Goal: Communication & Community: Answer question/provide support

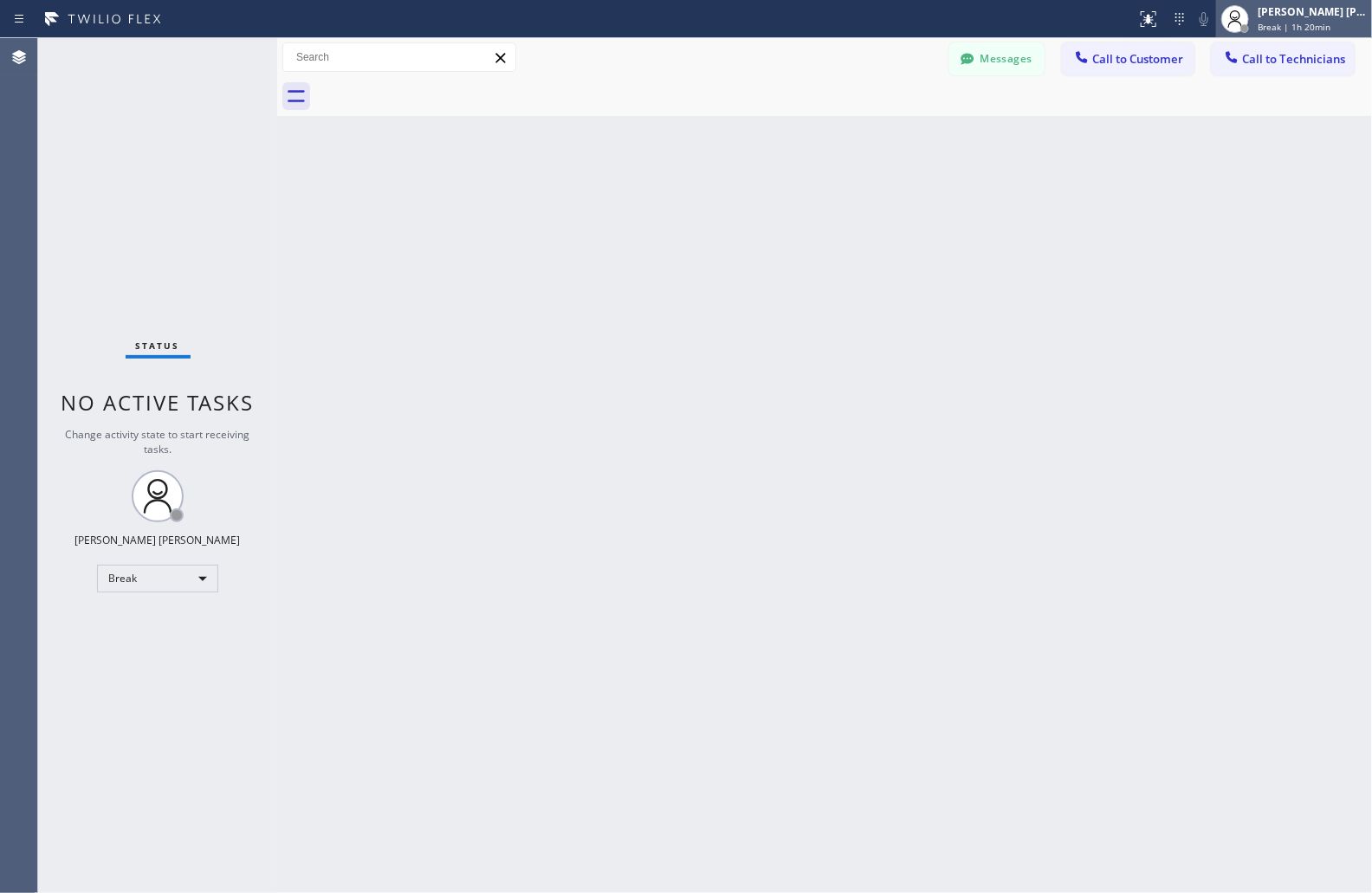
click at [1242, 17] on icon at bounding box center [1236, 19] width 21 height 21
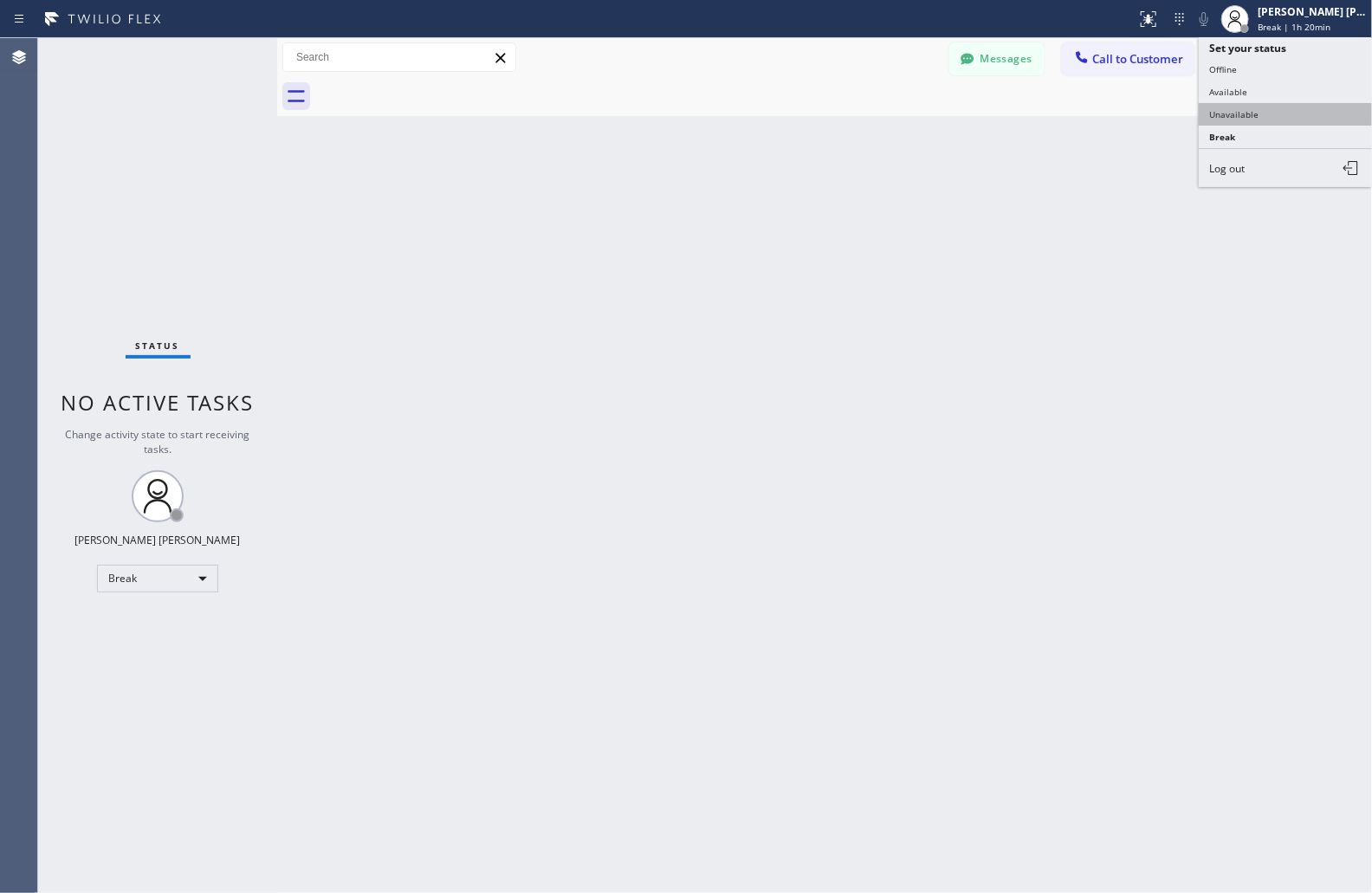
click at [1236, 119] on button "Unavailable" at bounding box center [1285, 115] width 173 height 23
click at [1238, 64] on icon at bounding box center [1232, 57] width 18 height 17
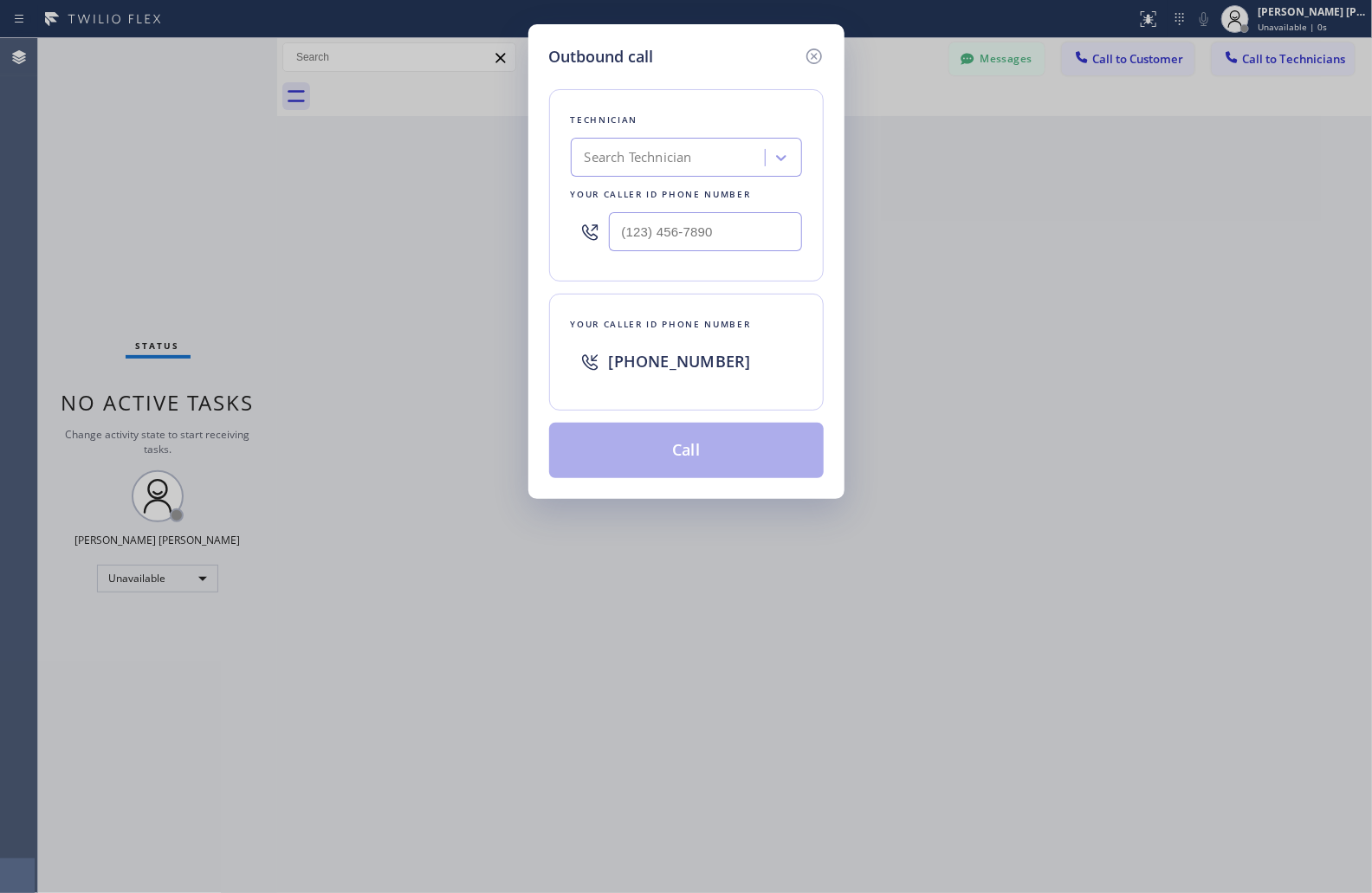
click at [667, 175] on div "Search Technician" at bounding box center [686, 157] width 231 height 39
type input "[PERSON_NAME]"
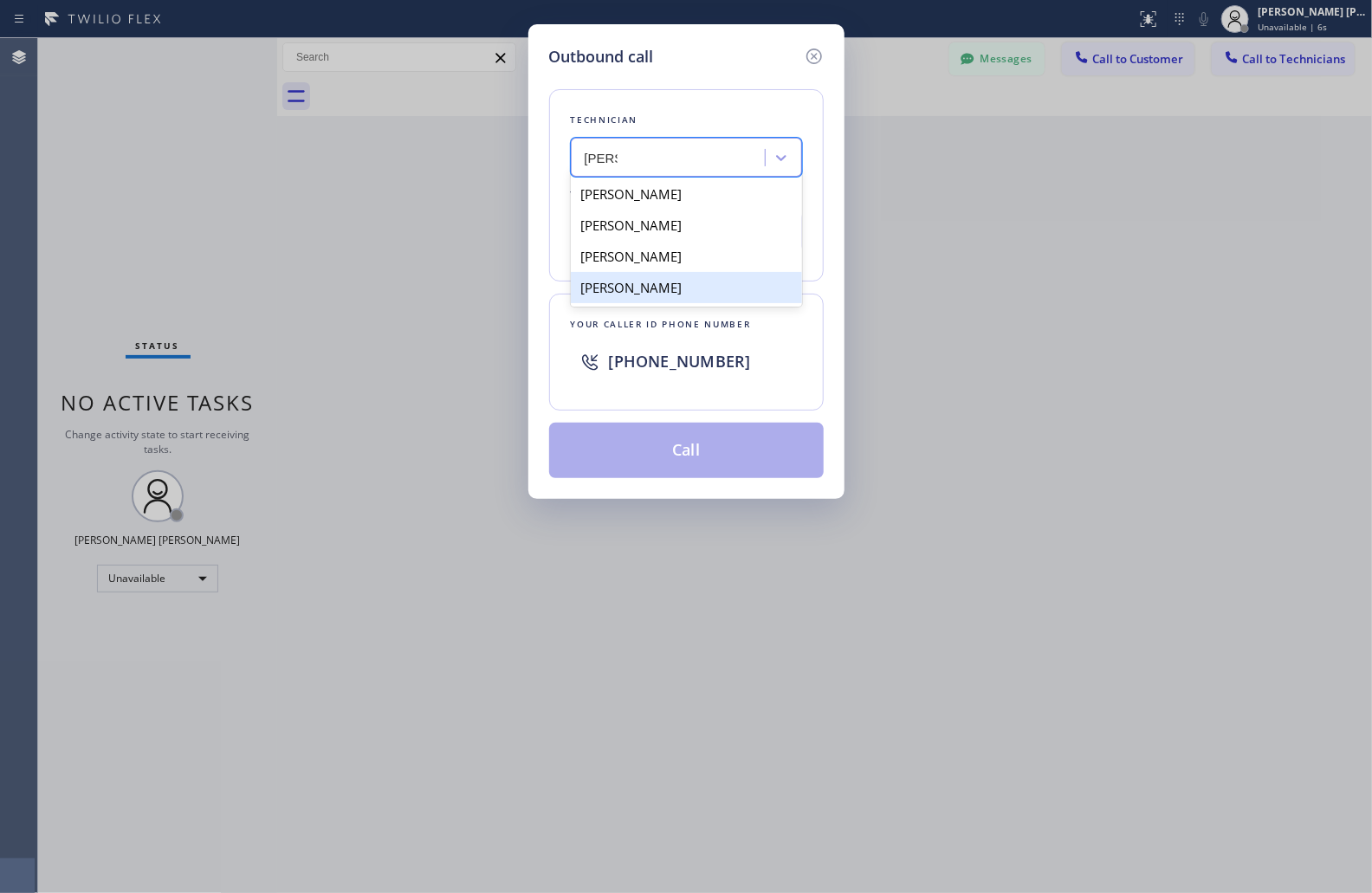
click at [719, 273] on div "[PERSON_NAME]" at bounding box center [686, 288] width 231 height 31
type input "[PHONE_NUMBER]"
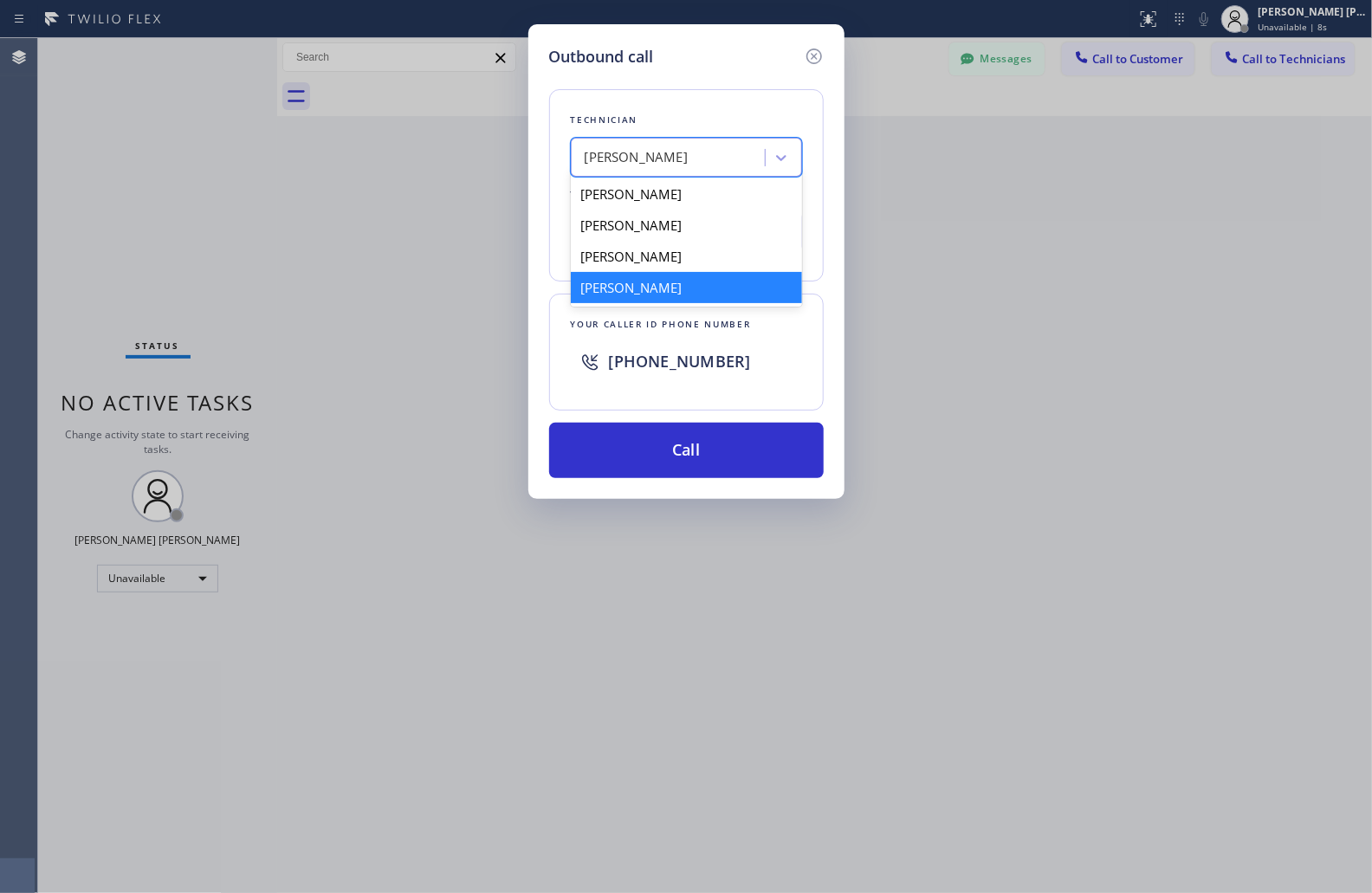
click at [645, 163] on div "[PERSON_NAME]" at bounding box center [636, 157] width 104 height 20
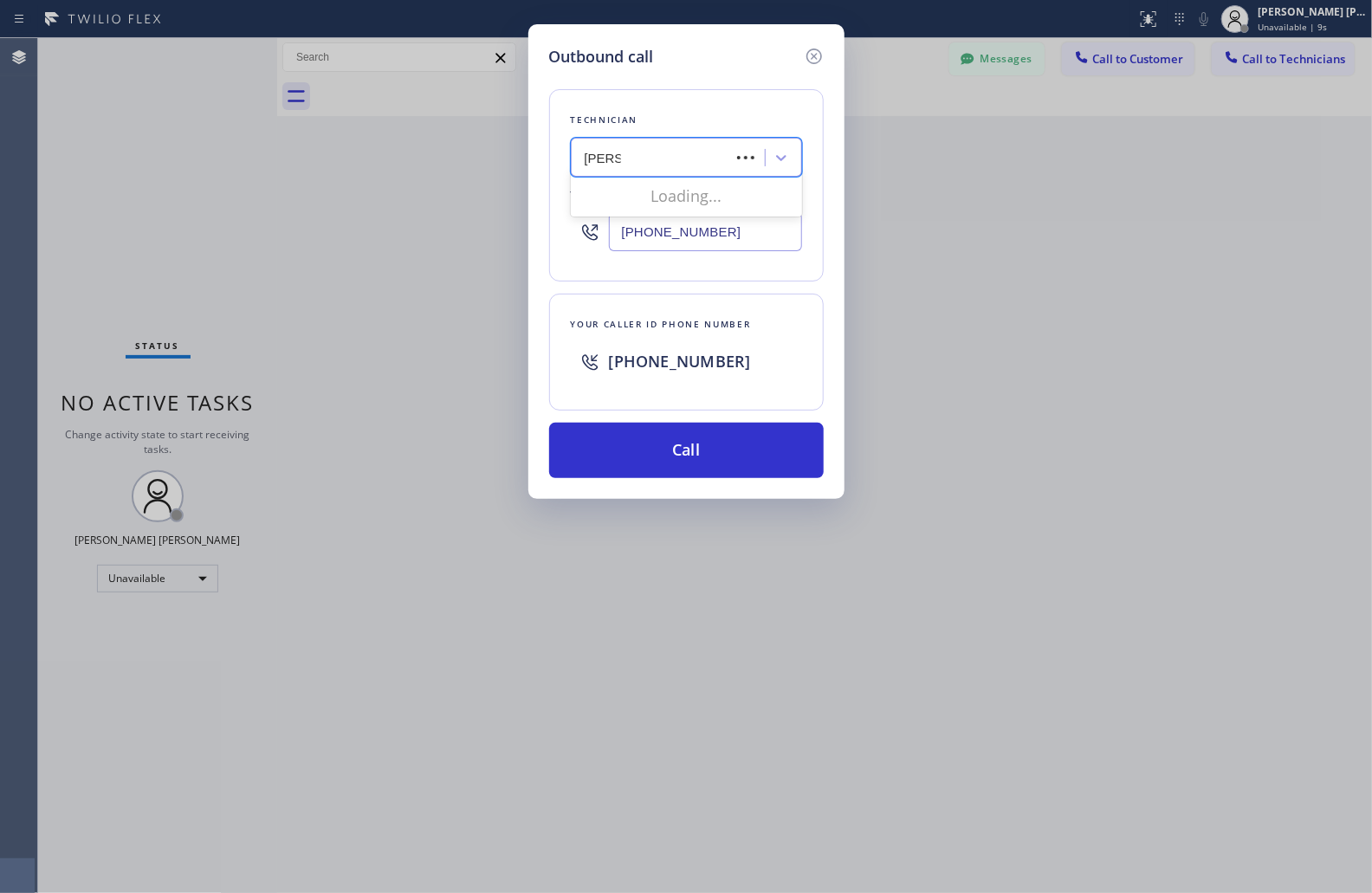
type input "[PERSON_NAME]"
click at [688, 192] on div "[PERSON_NAME]" at bounding box center [686, 194] width 231 height 31
type input "[PHONE_NUMBER]"
click at [708, 227] on input "[PHONE_NUMBER]" at bounding box center [705, 232] width 193 height 39
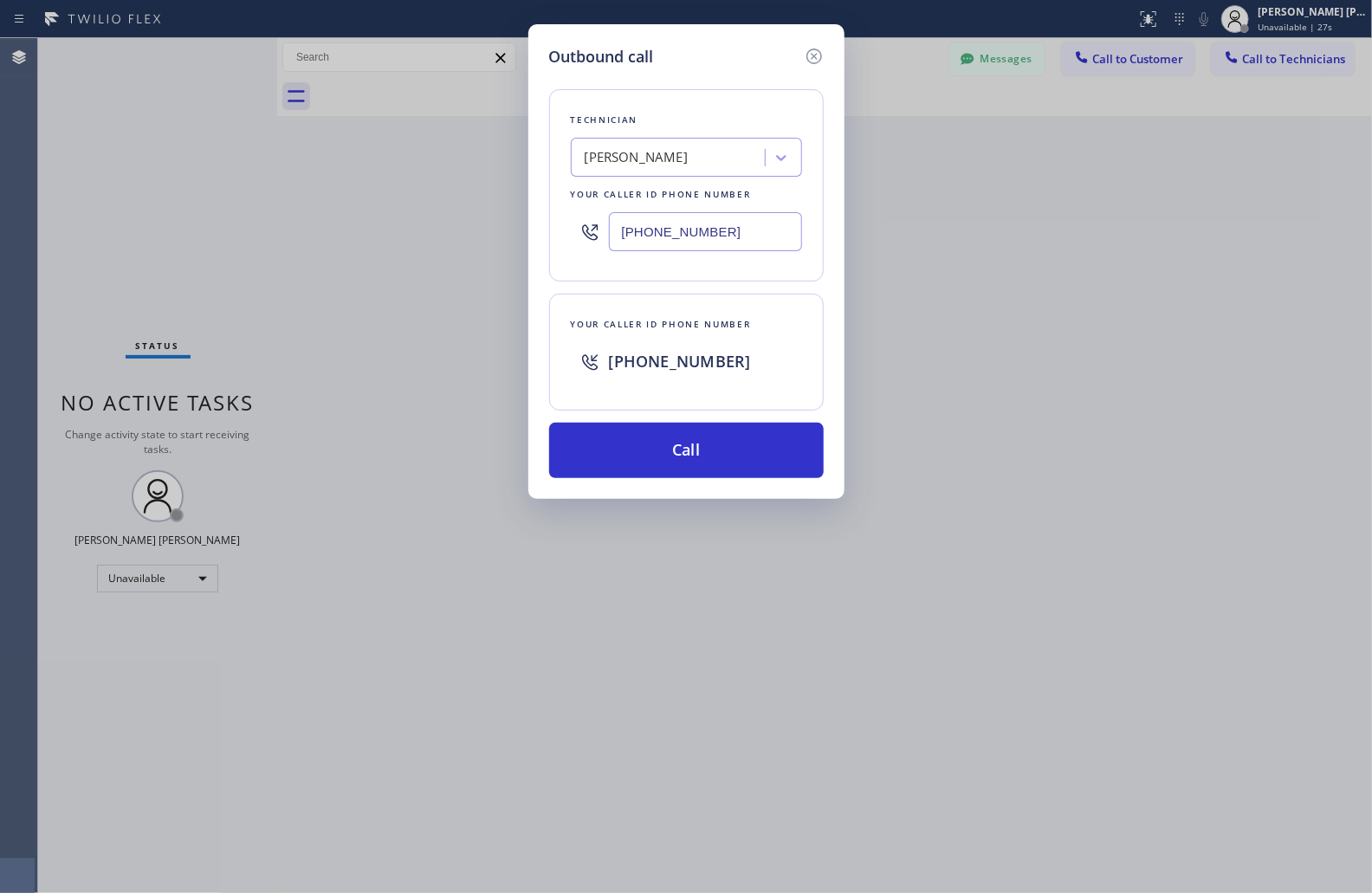
click at [708, 227] on input "[PHONE_NUMBER]" at bounding box center [705, 232] width 193 height 39
click at [688, 448] on button "Call" at bounding box center [687, 450] width 275 height 55
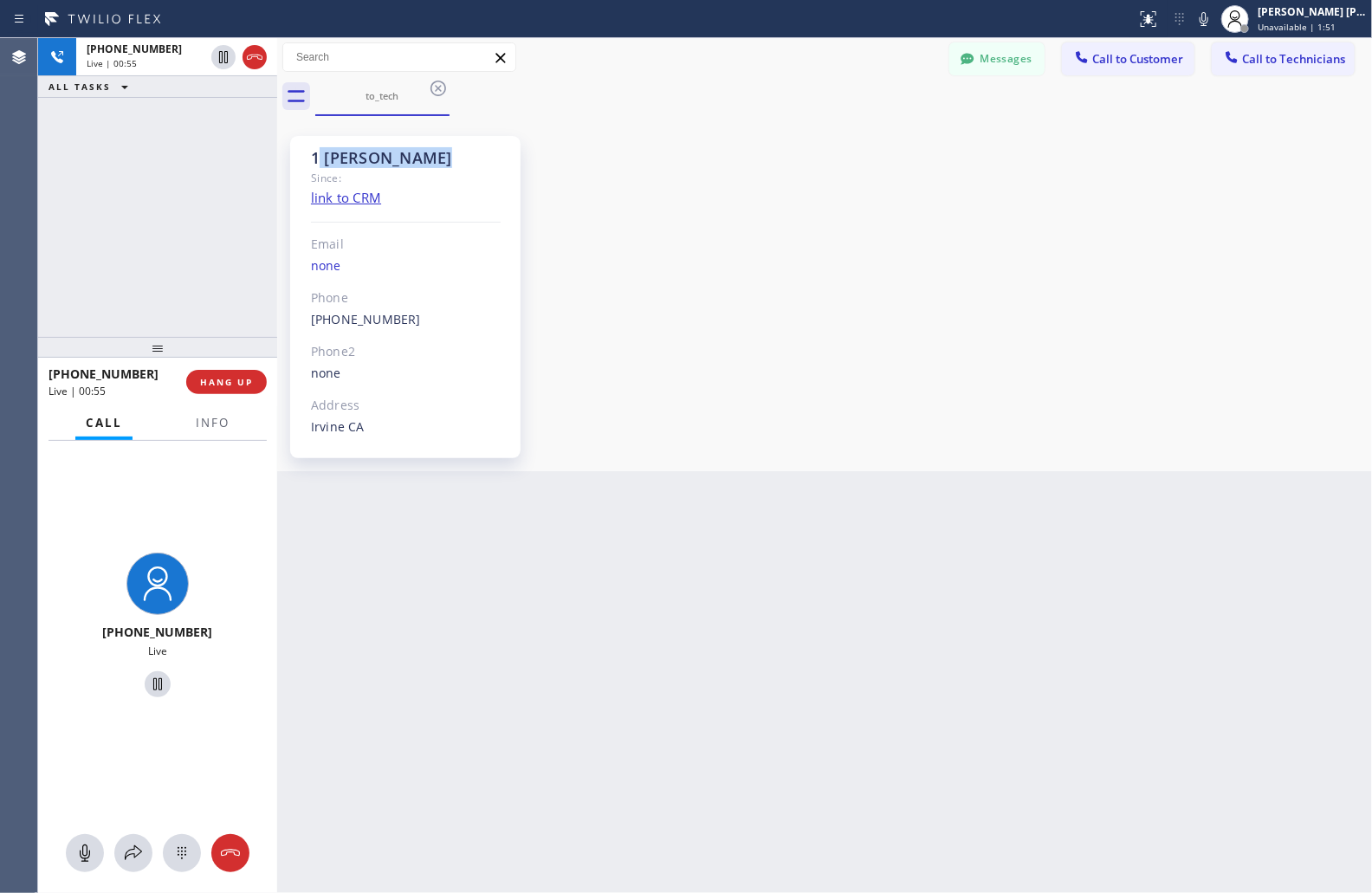
drag, startPoint x: 421, startPoint y: 157, endPoint x: 313, endPoint y: 145, distance: 108.7
click at [313, 145] on div "1 [PERSON_NAME] Since: link to CRM Email none Phone [PHONE_NUMBER] Outbound cal…" at bounding box center [405, 297] width 230 height 322
click at [332, 159] on div "1 [PERSON_NAME]" at bounding box center [405, 157] width 190 height 20
drag, startPoint x: 317, startPoint y: 158, endPoint x: 476, endPoint y: 160, distance: 159.0
click at [476, 160] on div "1 [PERSON_NAME]" at bounding box center [405, 157] width 190 height 20
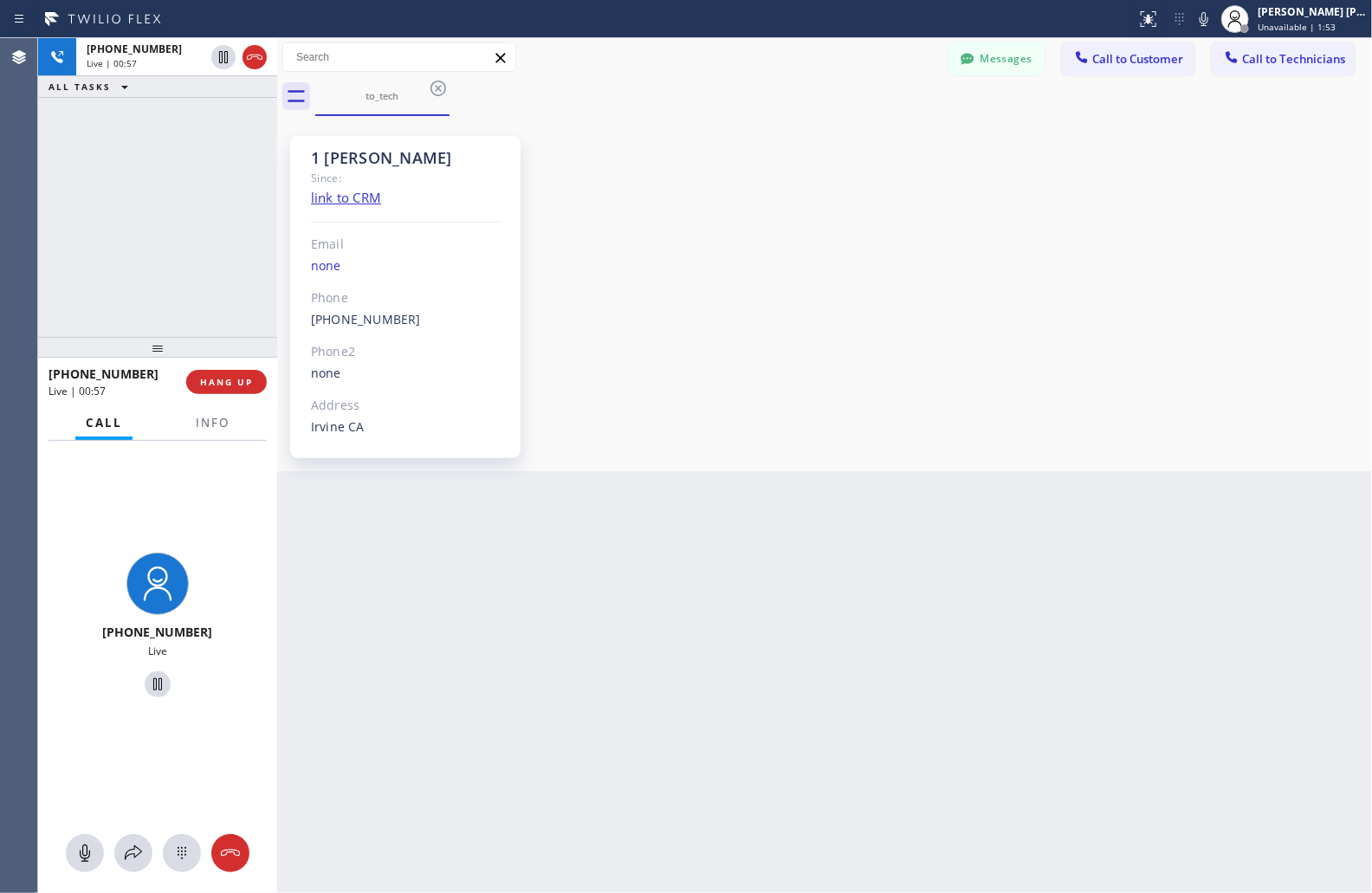
click at [476, 160] on div "1 [PERSON_NAME]" at bounding box center [405, 157] width 190 height 20
click at [253, 56] on icon at bounding box center [255, 57] width 16 height 5
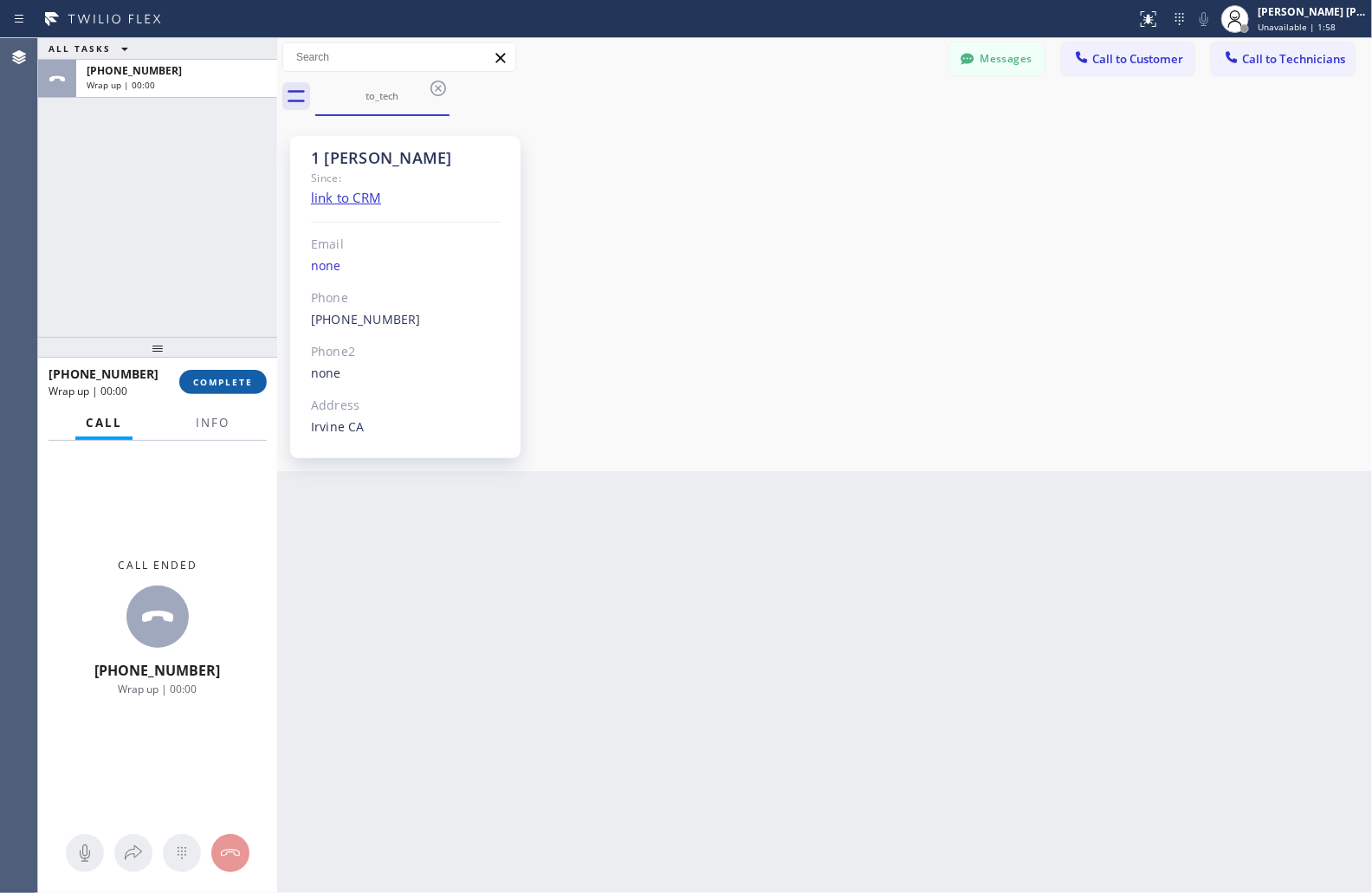
click at [229, 373] on button "COMPLETE" at bounding box center [223, 382] width 88 height 24
